Goal: Information Seeking & Learning: Compare options

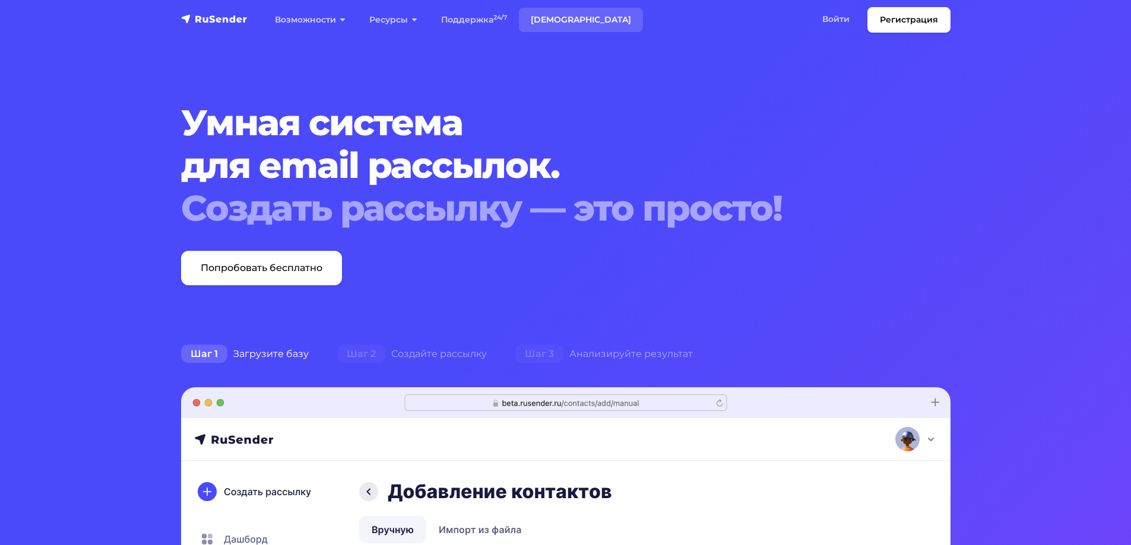
click at [553, 20] on link "[DEMOGRAPHIC_DATA]" at bounding box center [581, 20] width 124 height 24
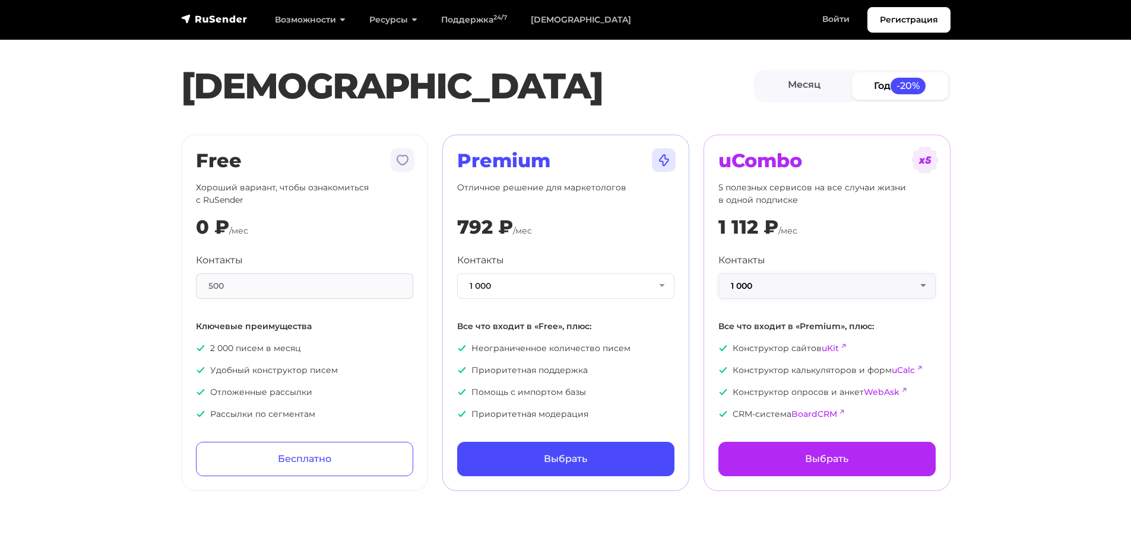
click at [792, 280] on button "1 000" at bounding box center [826, 287] width 217 height 26
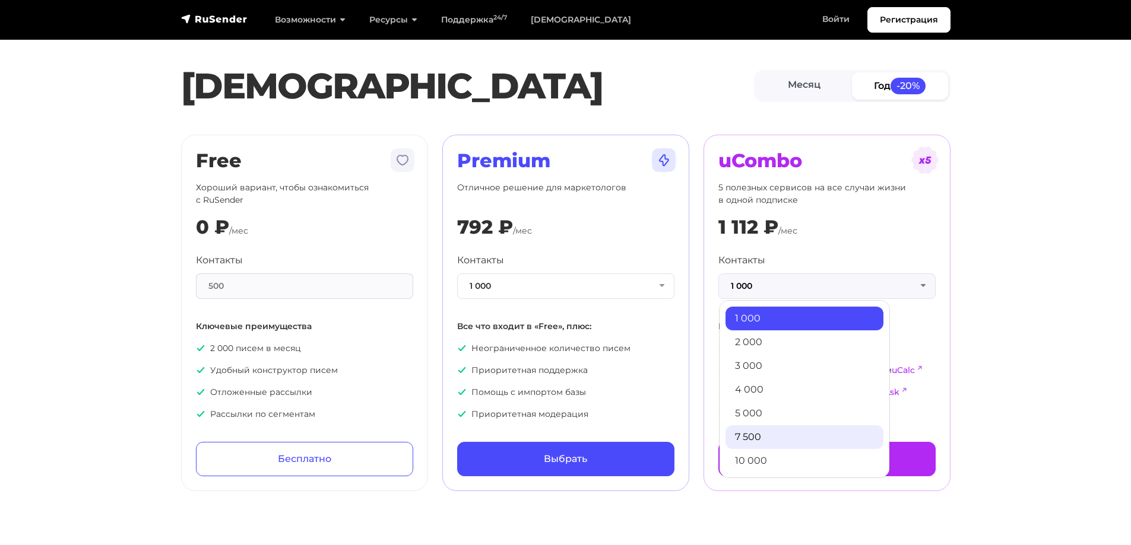
click at [791, 444] on link "7 500" at bounding box center [804, 438] width 158 height 24
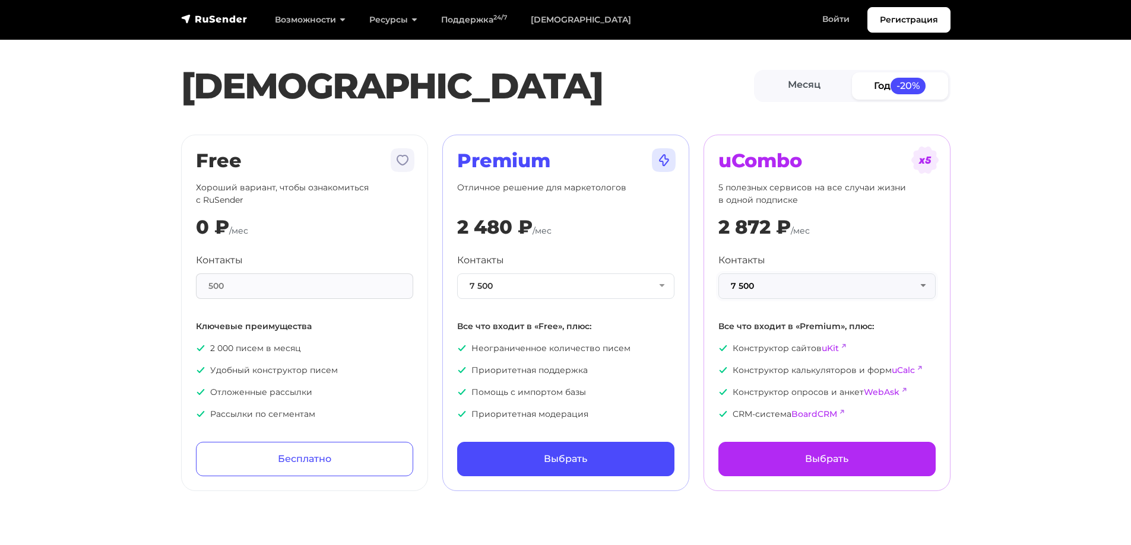
click at [903, 277] on button "7 500" at bounding box center [826, 287] width 217 height 26
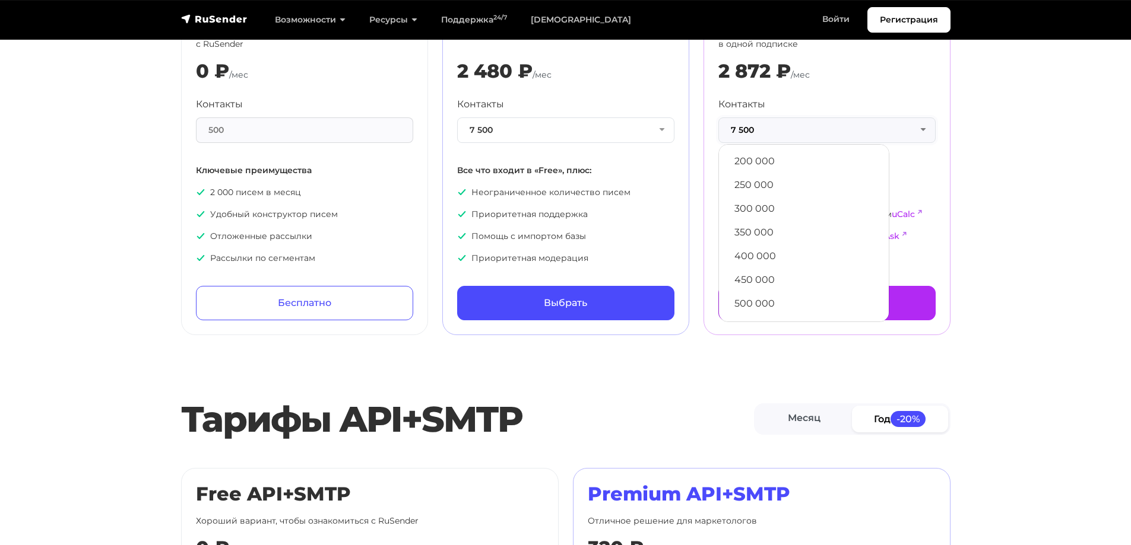
scroll to position [178, 0]
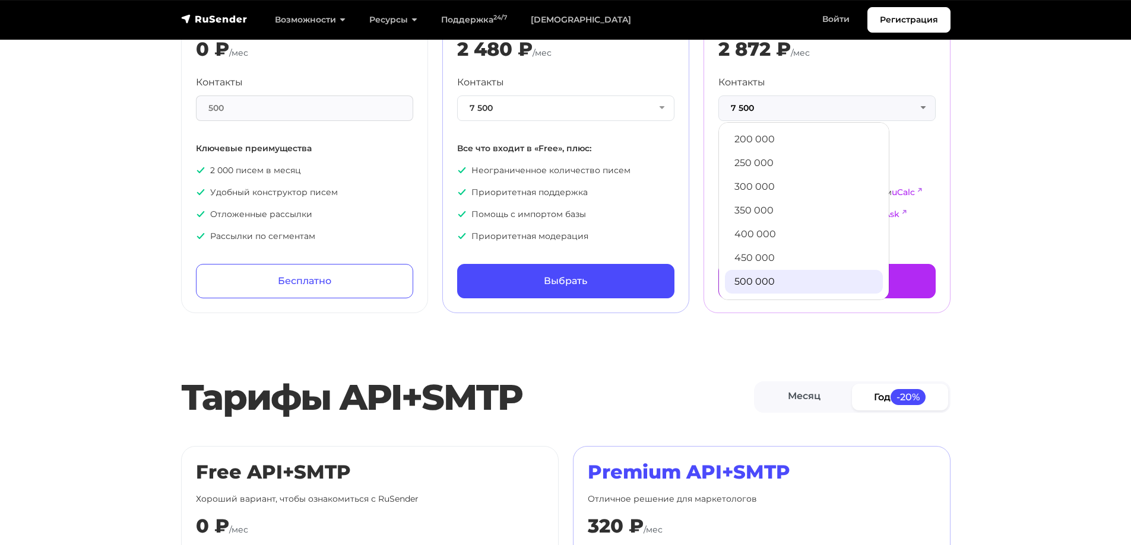
click at [768, 277] on link "500 000" at bounding box center [804, 282] width 158 height 24
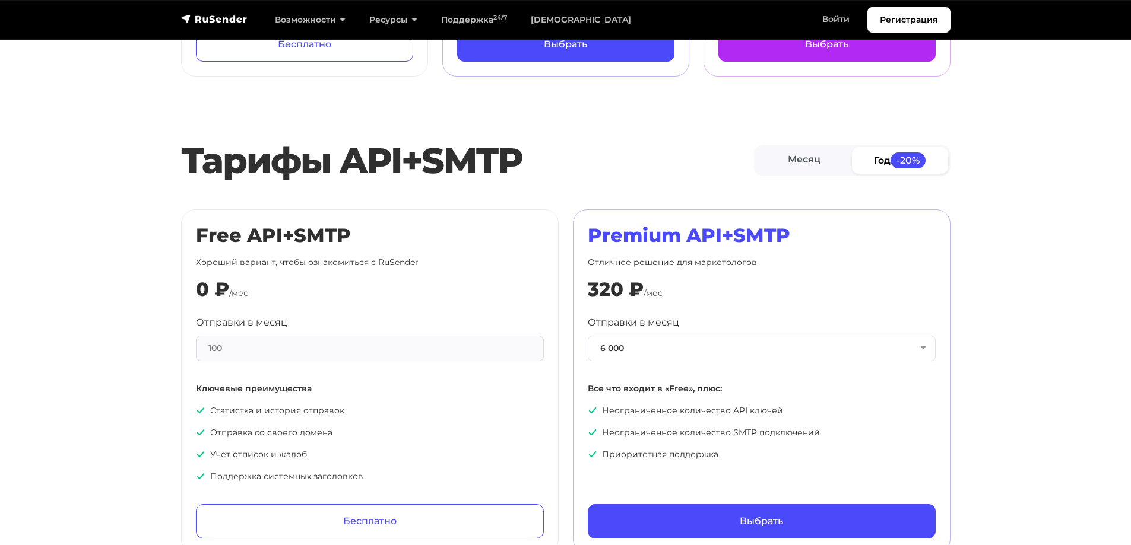
scroll to position [415, 0]
click at [856, 355] on button "6 000" at bounding box center [762, 348] width 348 height 26
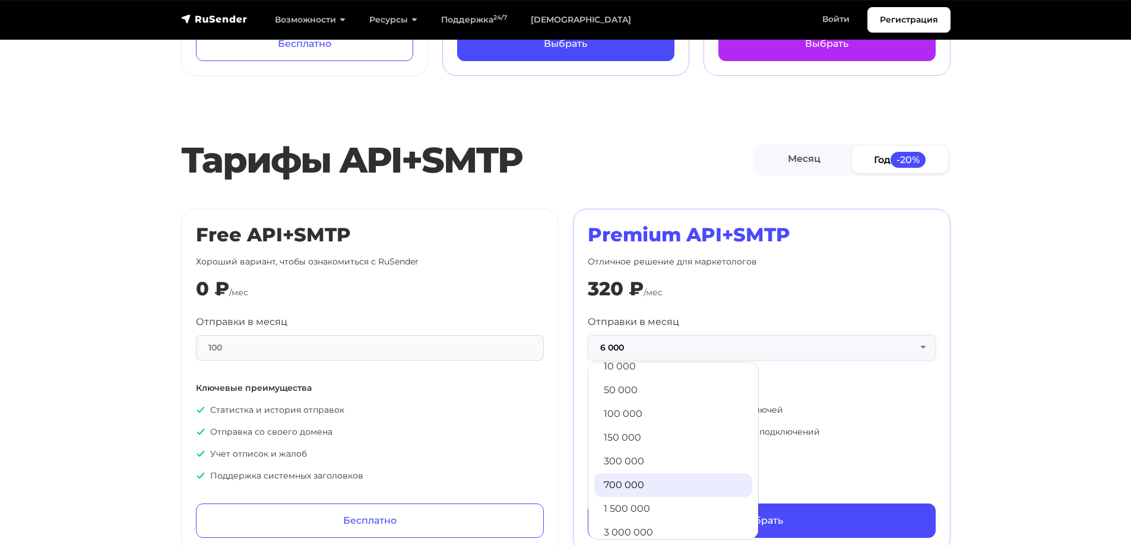
scroll to position [72, 0]
click at [631, 473] on link "1 500 000" at bounding box center [673, 474] width 158 height 24
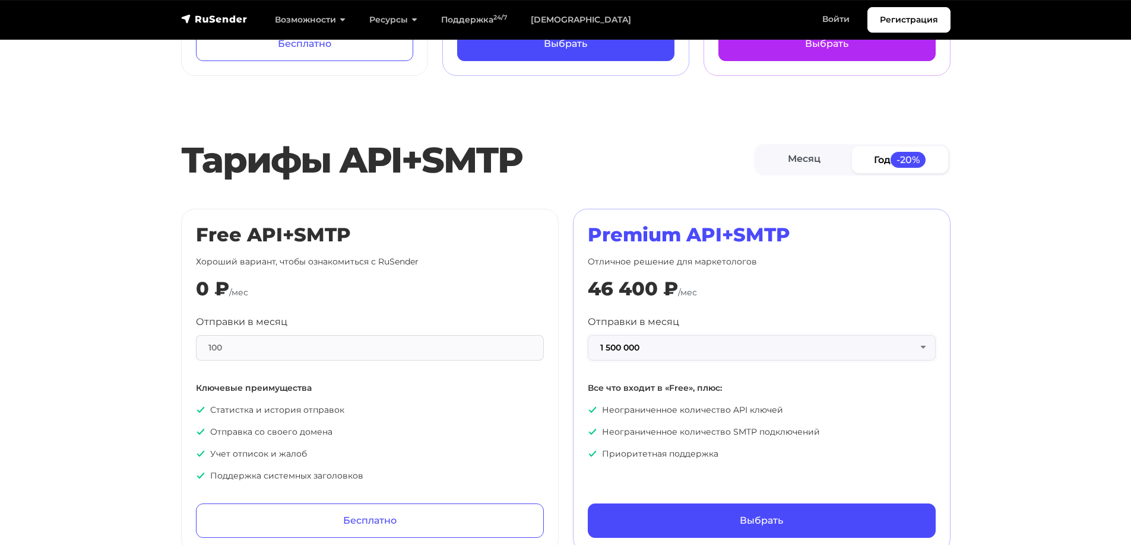
click at [882, 351] on button "1 500 000" at bounding box center [762, 348] width 348 height 26
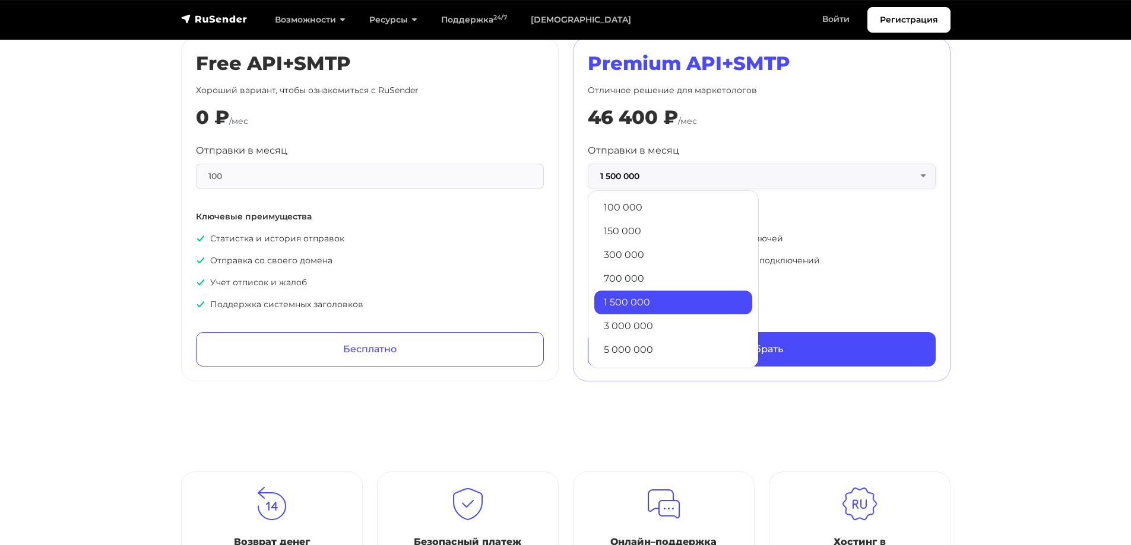
scroll to position [593, 0]
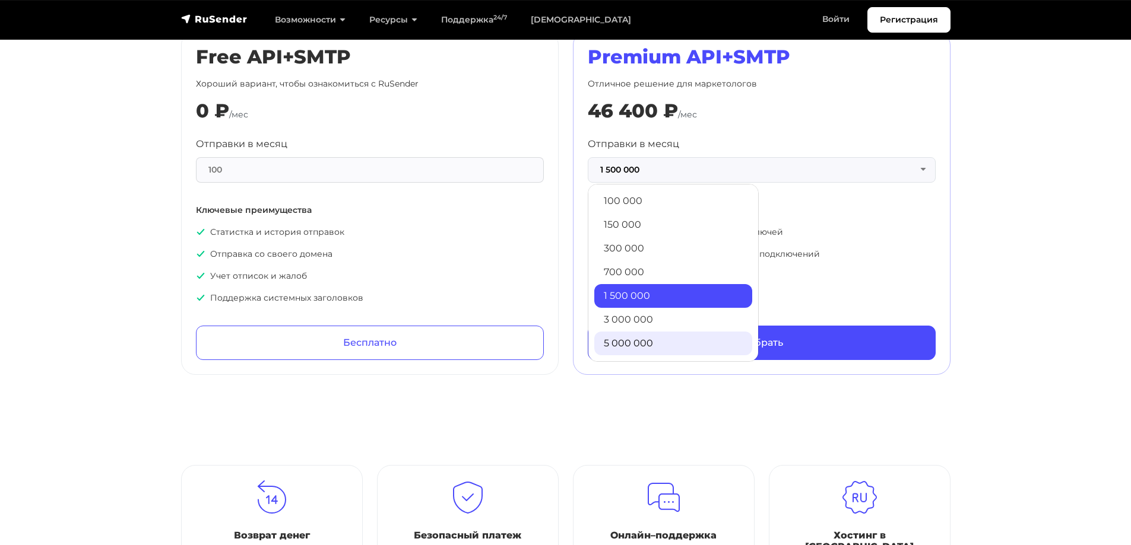
click at [636, 335] on link "5 000 000" at bounding box center [673, 344] width 158 height 24
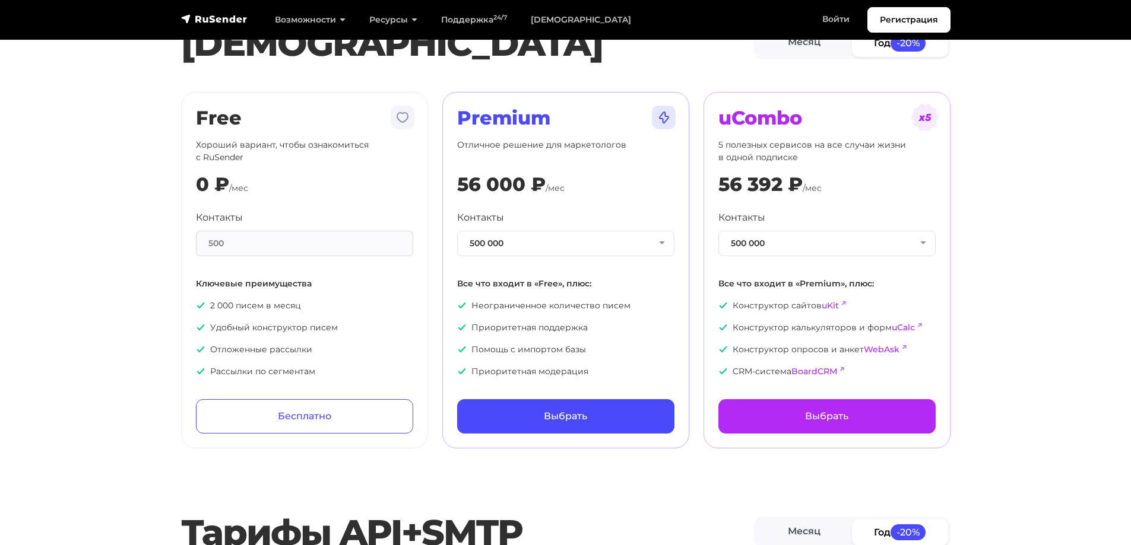
scroll to position [0, 0]
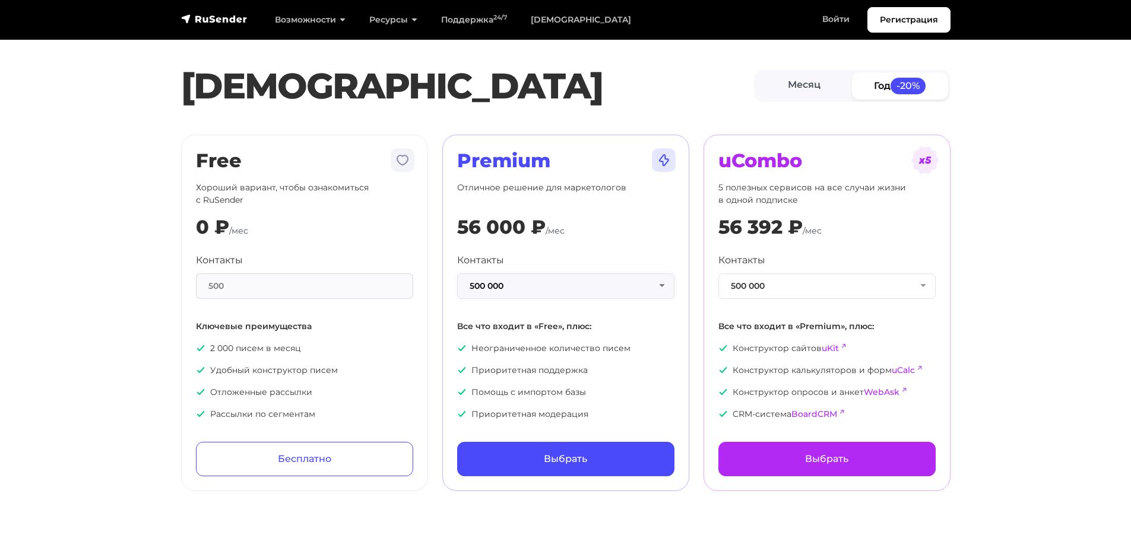
click at [591, 281] on button "500 000" at bounding box center [565, 287] width 217 height 26
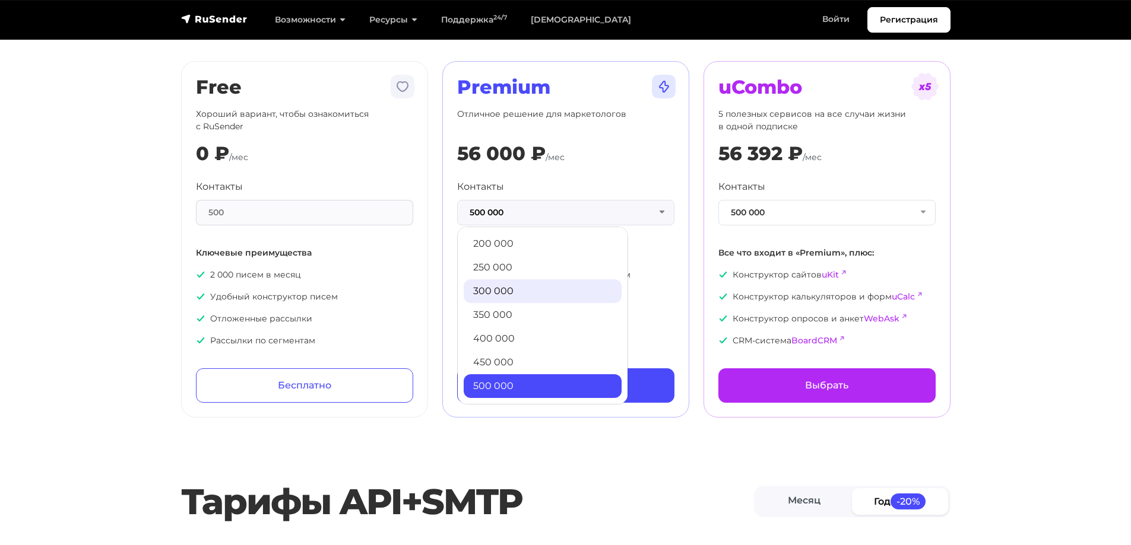
scroll to position [178, 0]
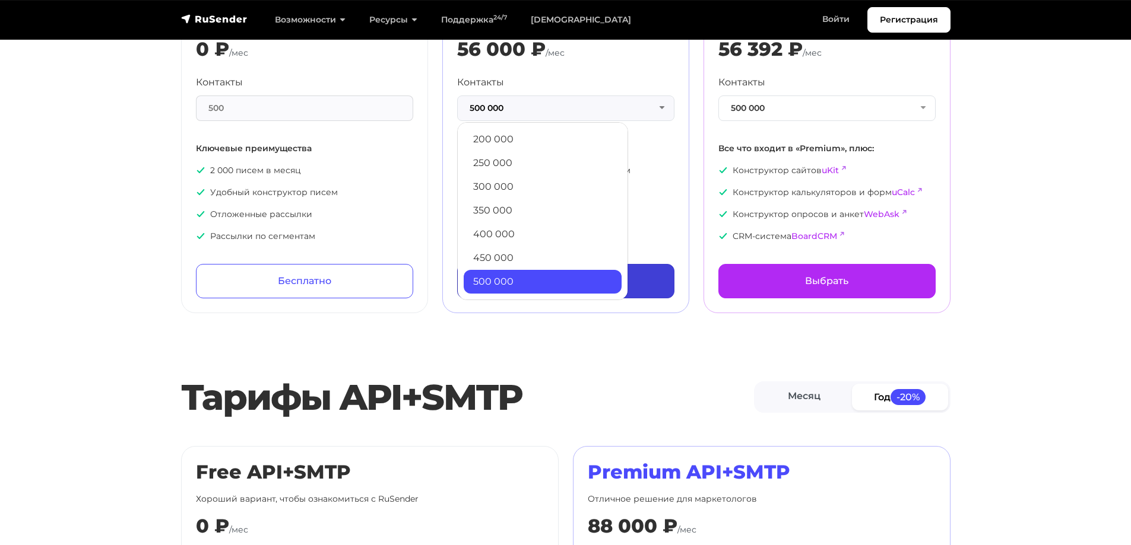
drag, startPoint x: 551, startPoint y: 280, endPoint x: 553, endPoint y: 274, distance: 6.8
click at [551, 280] on link "500 000" at bounding box center [542, 282] width 158 height 24
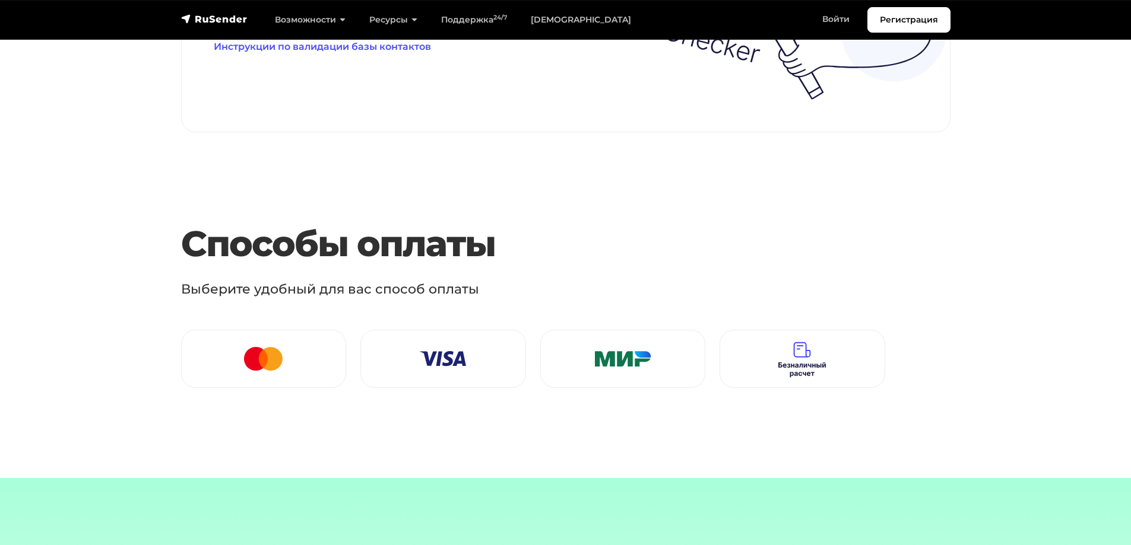
scroll to position [1187, 0]
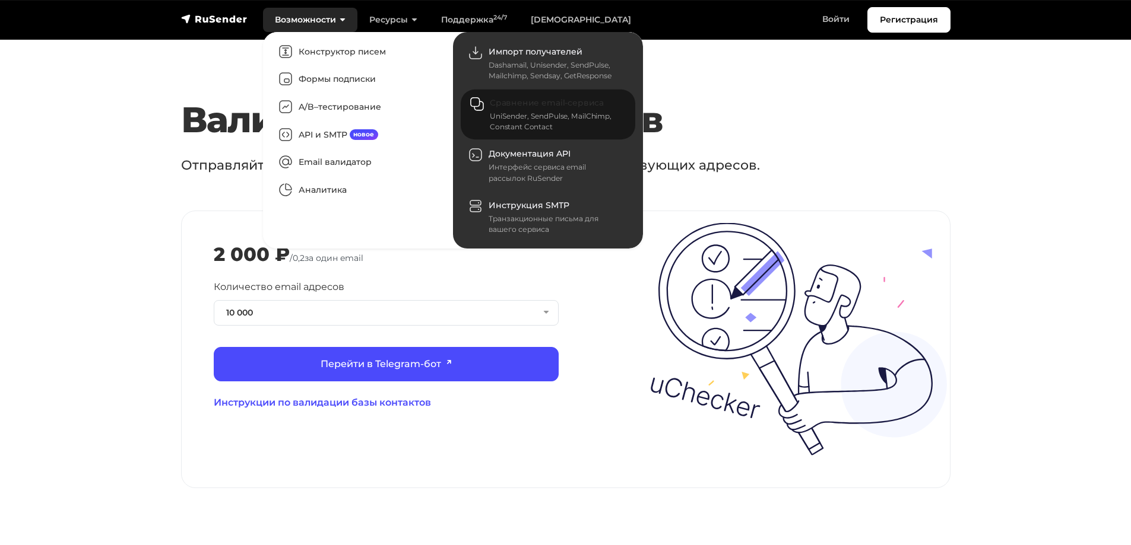
click at [532, 98] on span "Сравнение email-сервиса" at bounding box center [547, 103] width 114 height 11
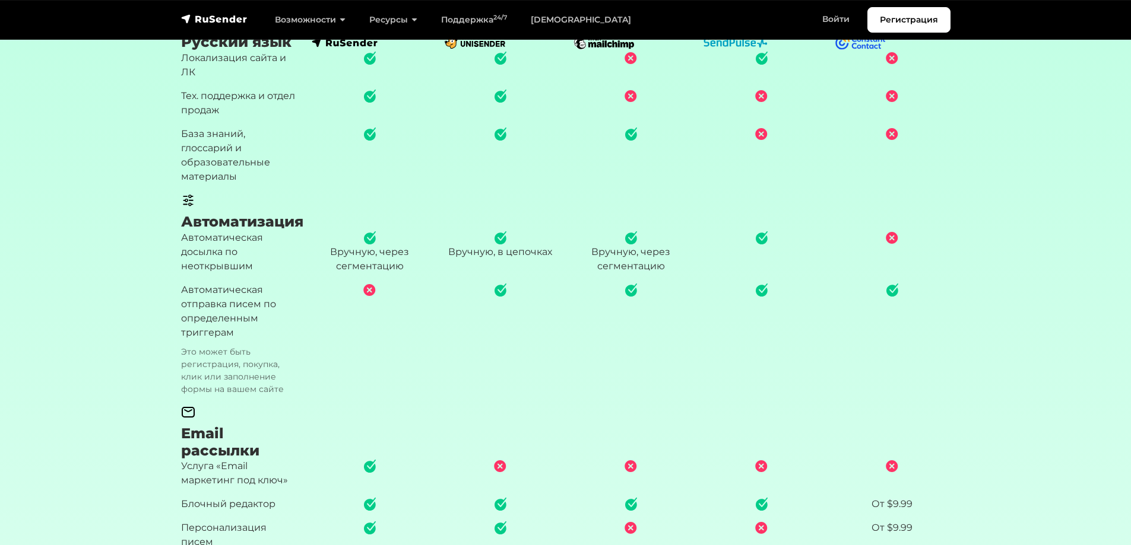
scroll to position [653, 0]
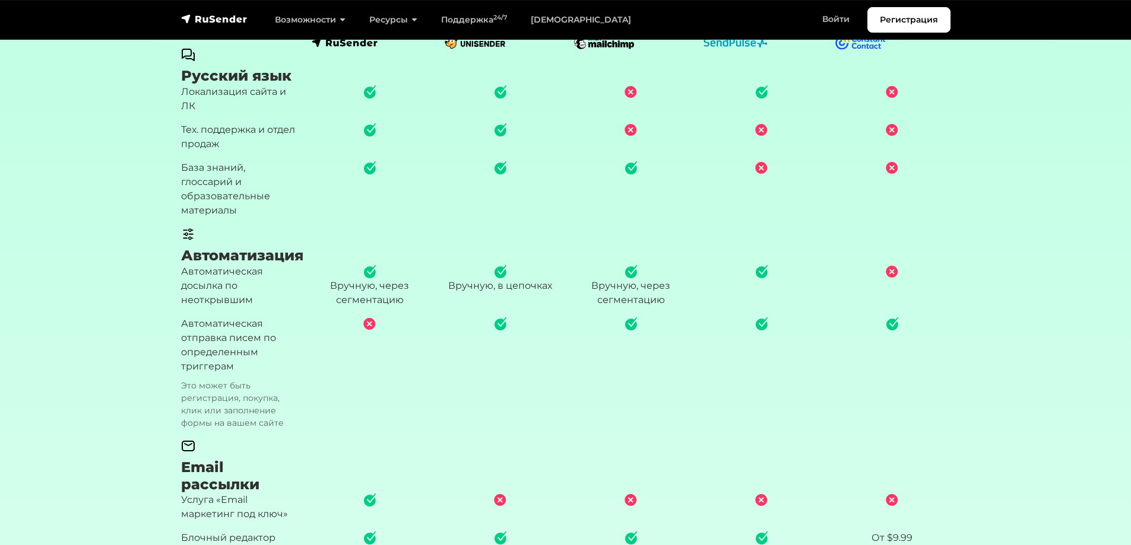
click at [221, 353] on p "Автоматическая отправка писем по определенным триггерам Это может быть регистра…" at bounding box center [239, 373] width 116 height 113
click at [235, 353] on p "Автоматическая отправка писем по определенным триггерам Это может быть регистра…" at bounding box center [239, 373] width 116 height 113
click at [234, 367] on p "Автоматическая отправка писем по определенным триггерам Это может быть регистра…" at bounding box center [239, 373] width 116 height 113
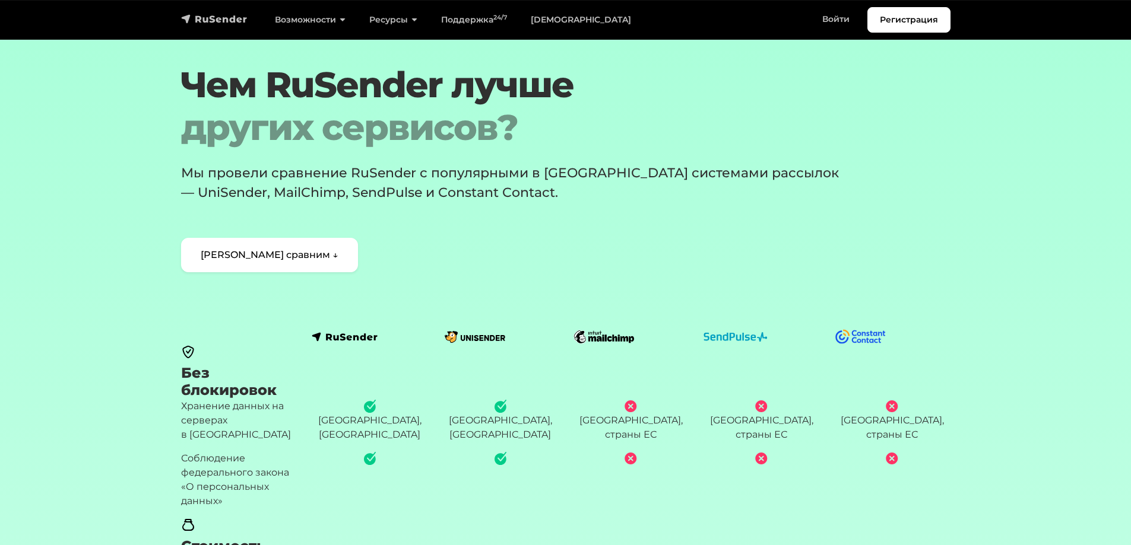
scroll to position [0, 0]
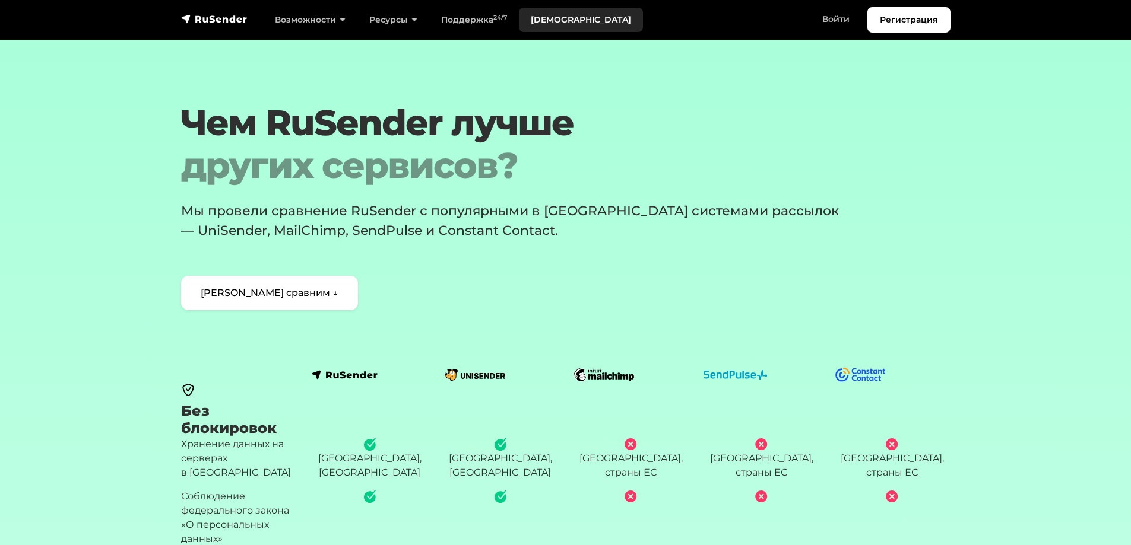
click at [536, 17] on link "[DEMOGRAPHIC_DATA]" at bounding box center [581, 20] width 124 height 24
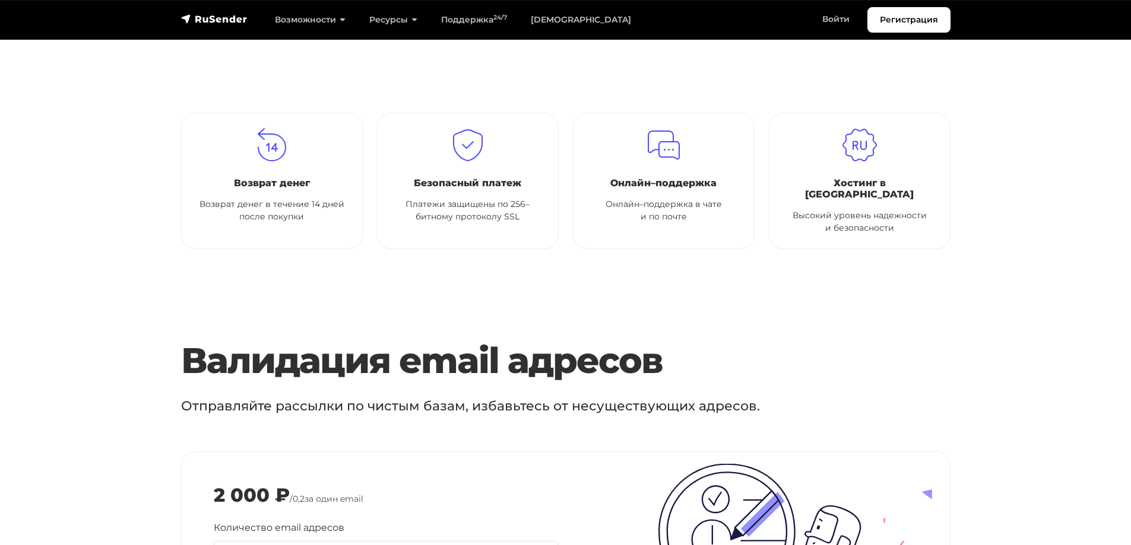
scroll to position [950, 0]
